Goal: Navigation & Orientation: Find specific page/section

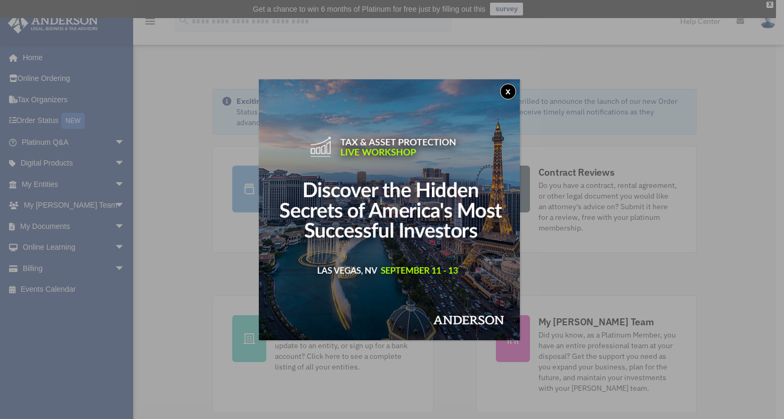
click at [510, 93] on button "x" at bounding box center [508, 92] width 16 height 16
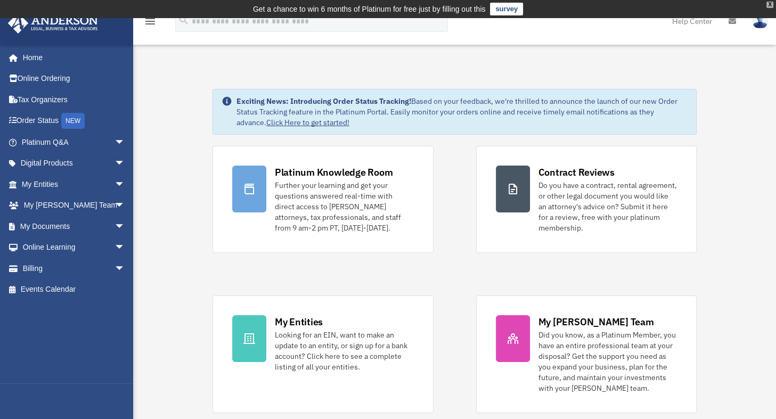
click at [770, 4] on div "X" at bounding box center [769, 5] width 7 height 6
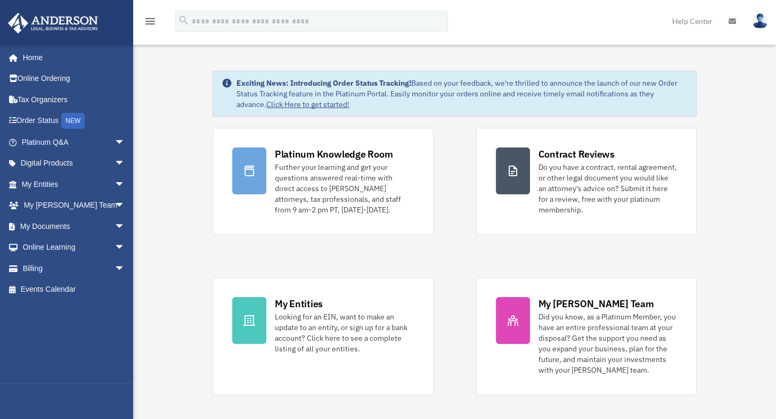
click at [114, 246] on span "arrow_drop_down" at bounding box center [124, 248] width 21 height 22
click at [57, 289] on link "Video Training" at bounding box center [78, 289] width 126 height 21
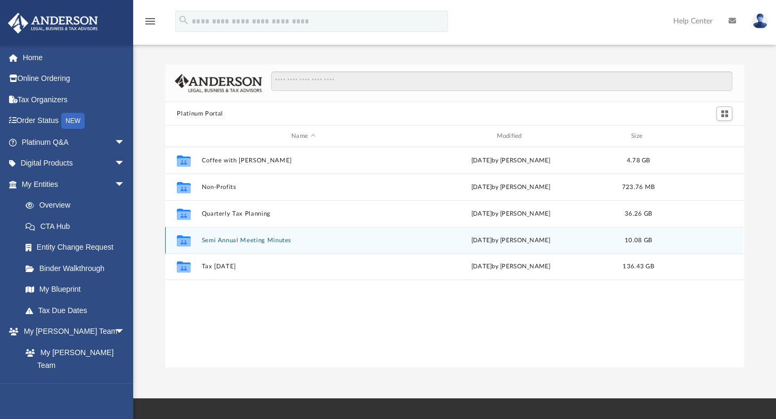
click at [234, 244] on div "Collaborated Folder Semi Annual Meeting Minutes [DATE] by [PERSON_NAME] 10.08 GB" at bounding box center [454, 240] width 578 height 27
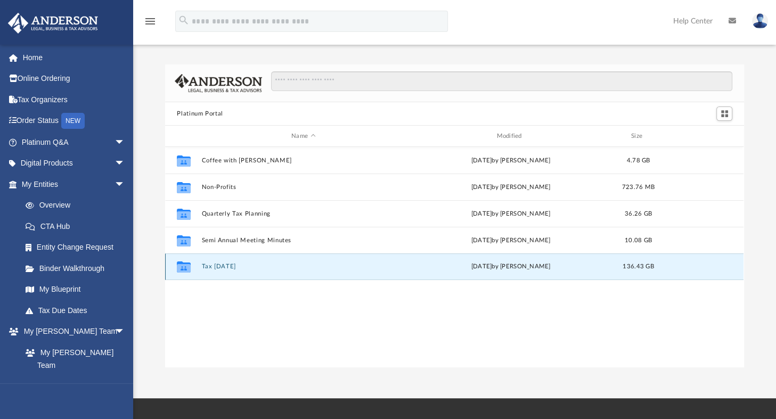
click at [213, 263] on button "Tax [DATE]" at bounding box center [303, 266] width 203 height 7
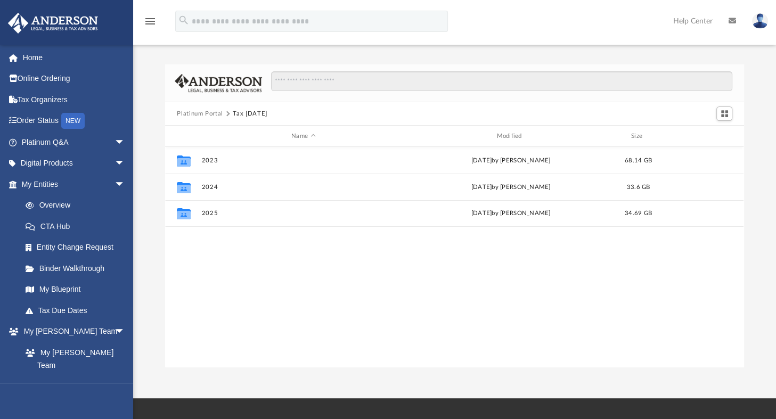
click at [756, 22] on img at bounding box center [760, 20] width 16 height 15
click at [247, 276] on div "Collaborated Folder 2023 [DATE] by [PERSON_NAME] 68.14 GB Collaborated Folder 2…" at bounding box center [454, 257] width 578 height 220
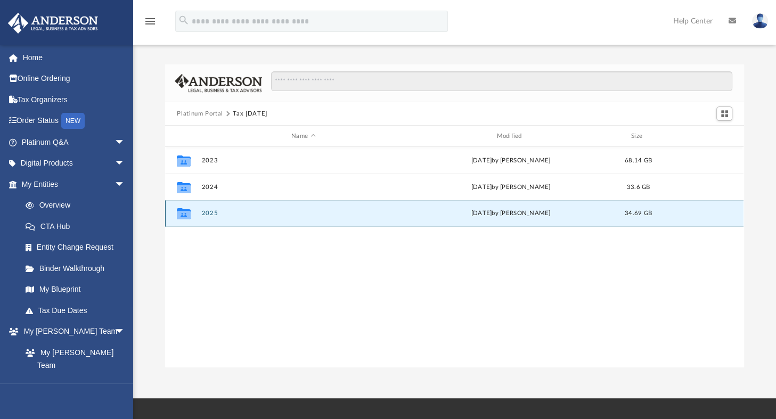
click at [208, 213] on button "2025" at bounding box center [303, 213] width 203 height 7
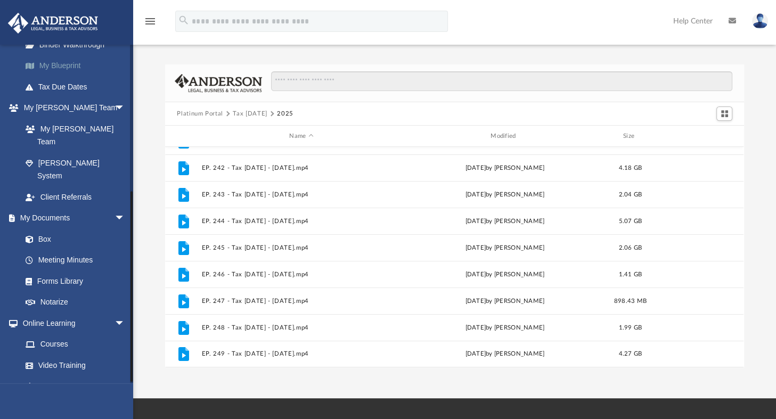
scroll to position [256, 0]
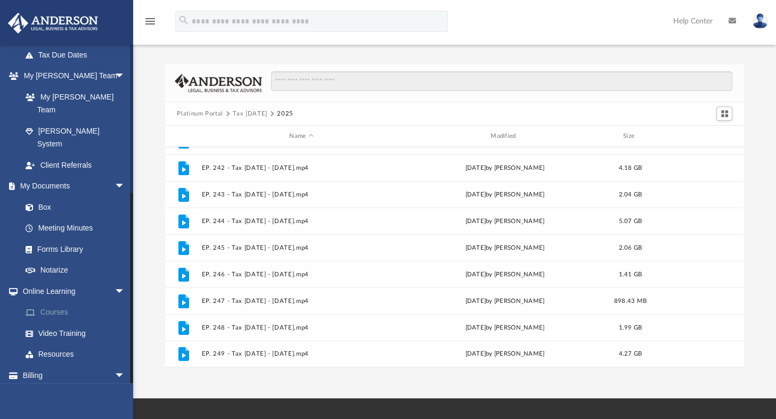
click at [56, 302] on link "Courses" at bounding box center [78, 312] width 126 height 21
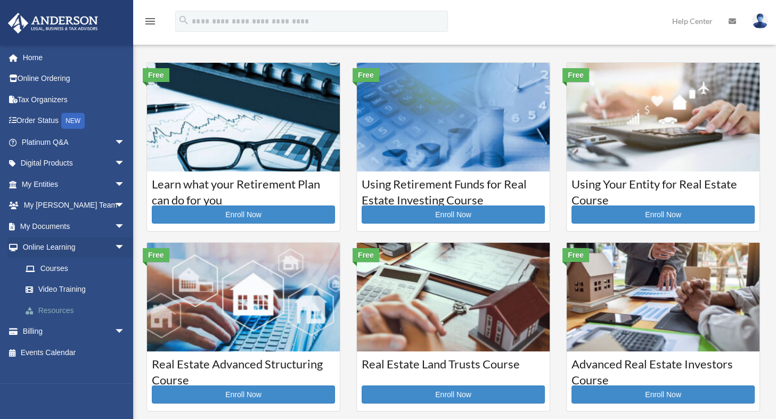
click at [57, 306] on link "Resources" at bounding box center [78, 310] width 126 height 21
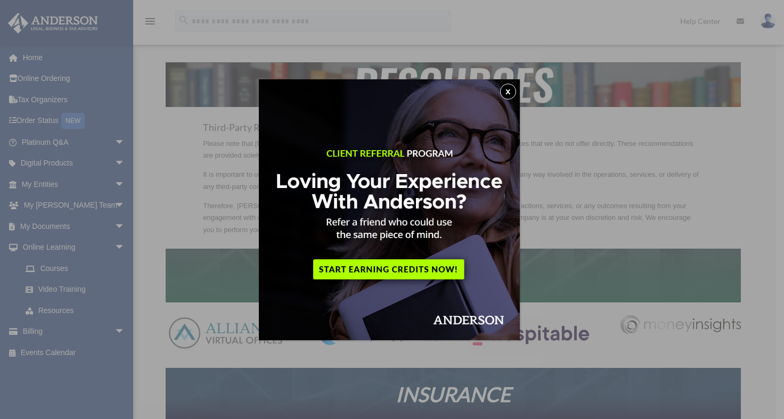
click at [508, 90] on button "x" at bounding box center [508, 92] width 16 height 16
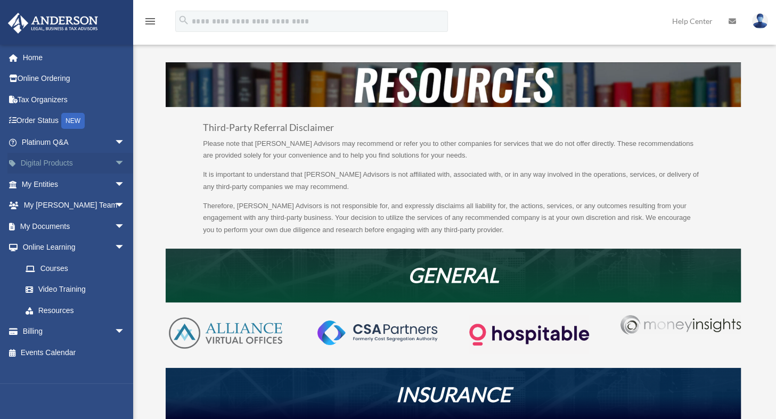
click at [114, 163] on span "arrow_drop_down" at bounding box center [124, 164] width 21 height 22
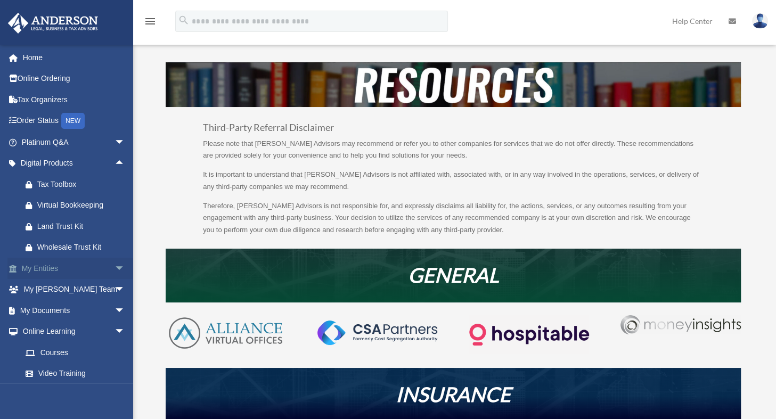
click at [114, 268] on span "arrow_drop_down" at bounding box center [124, 269] width 21 height 22
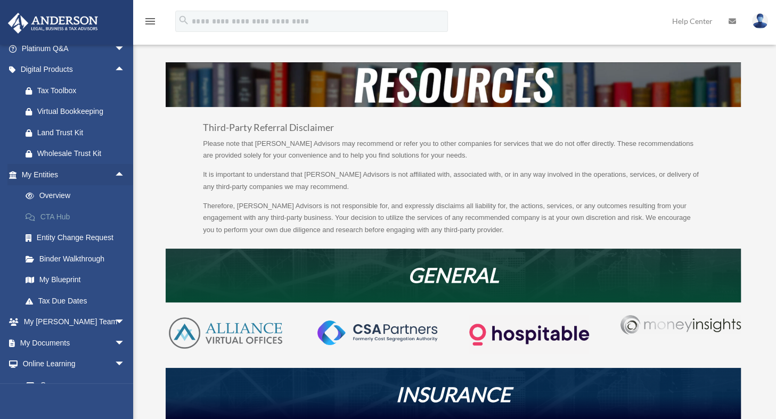
scroll to position [96, 0]
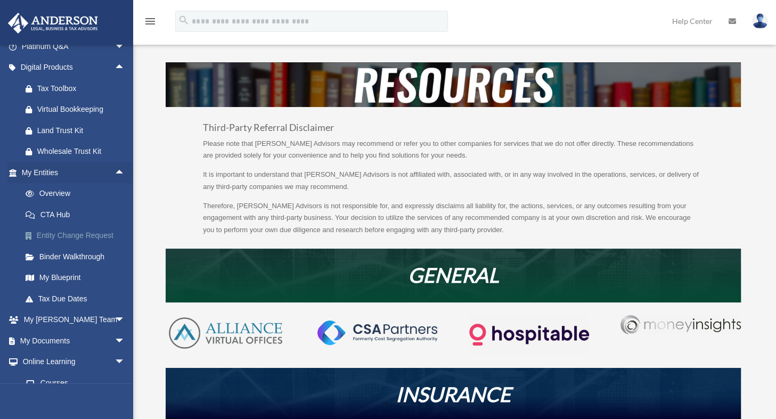
click at [53, 234] on link "Entity Change Request" at bounding box center [78, 235] width 126 height 21
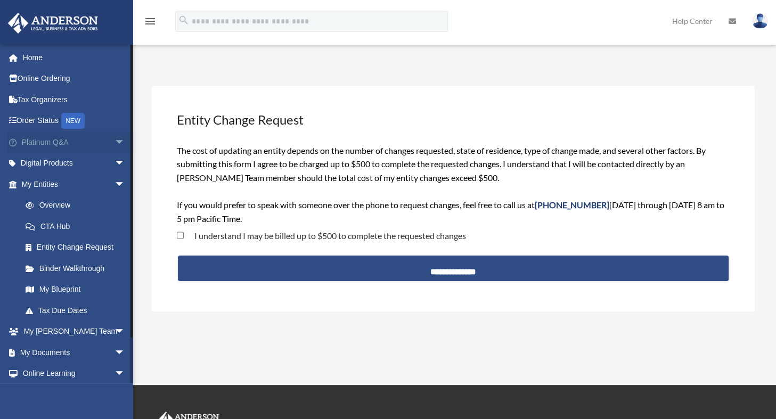
click at [114, 135] on span "arrow_drop_down" at bounding box center [124, 142] width 21 height 22
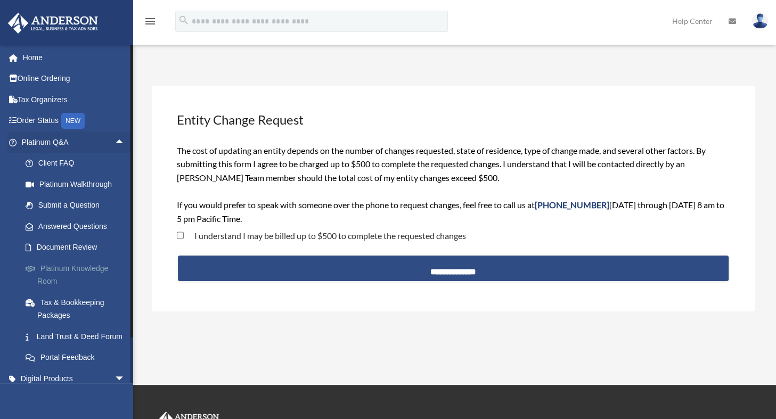
click at [86, 272] on link "Platinum Knowledge Room" at bounding box center [78, 275] width 126 height 34
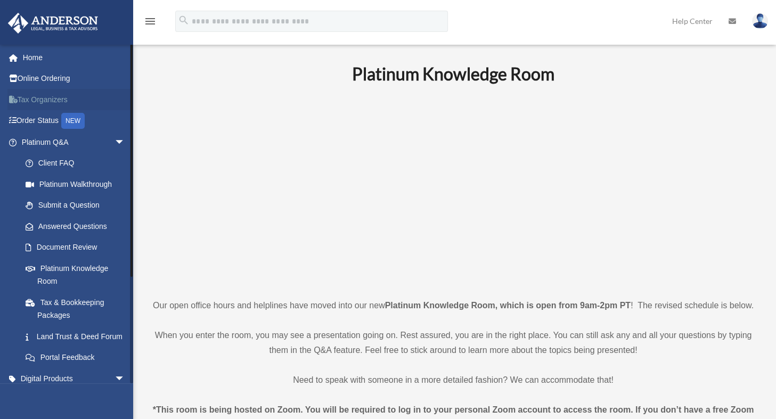
click at [42, 98] on link "Tax Organizers" at bounding box center [74, 99] width 134 height 21
